Goal: Task Accomplishment & Management: Complete application form

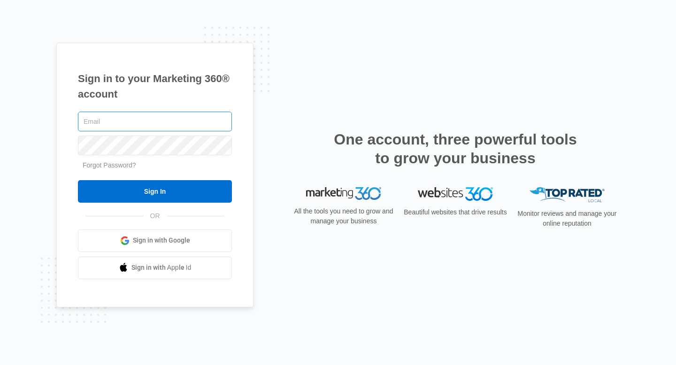
click at [163, 130] on input "text" at bounding box center [155, 122] width 154 height 20
click at [124, 120] on input "text" at bounding box center [155, 122] width 154 height 20
type input "3PKp#5Rto1"
click at [109, 121] on input "text" at bounding box center [155, 122] width 154 height 20
type input "b"
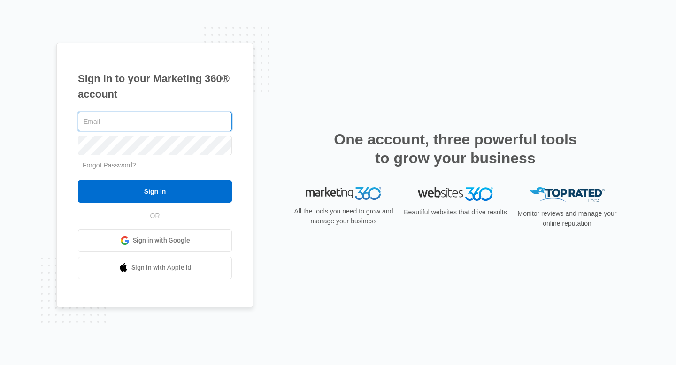
paste input "[EMAIL_ADDRESS][DOMAIN_NAME]"
type input "[EMAIL_ADDRESS][DOMAIN_NAME]"
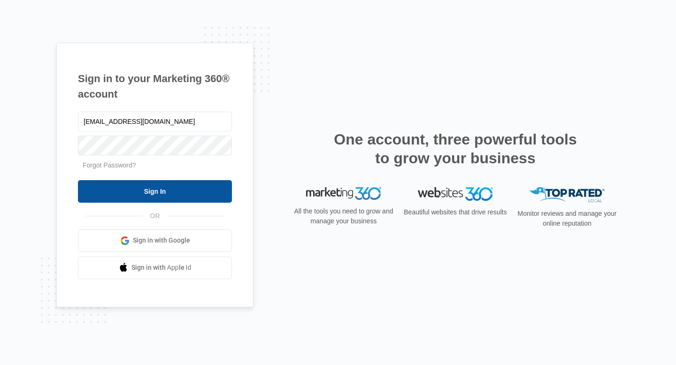
click at [124, 191] on input "Sign In" at bounding box center [155, 191] width 154 height 23
